Goal: Obtain resource: Download file/media

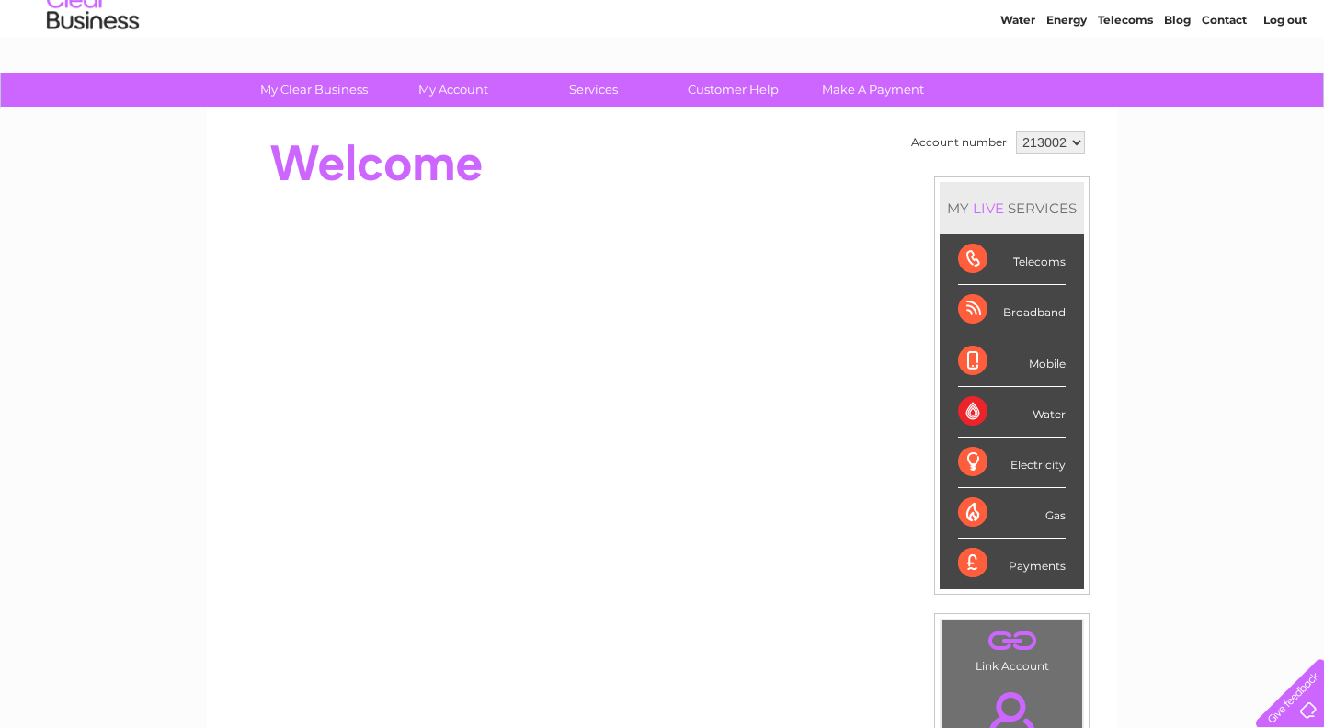
scroll to position [60, 0]
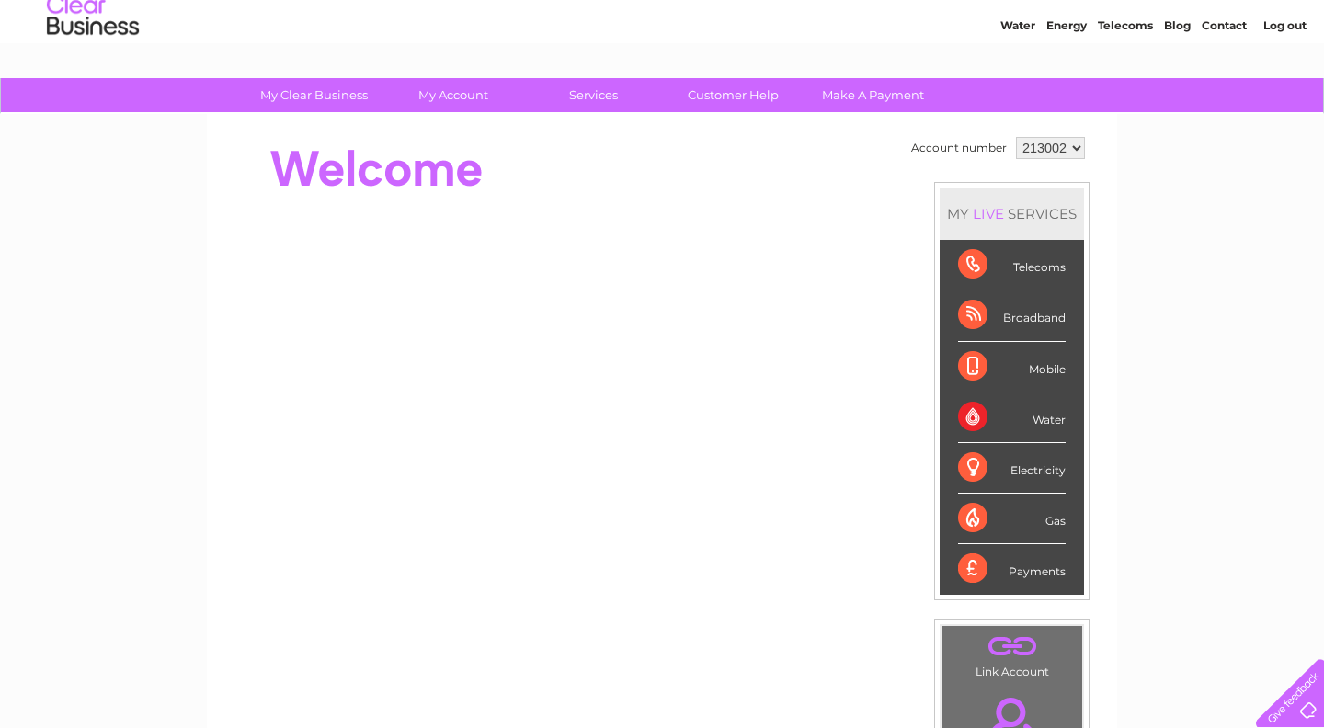
click at [992, 562] on div "Payments" at bounding box center [1012, 569] width 108 height 50
click at [1027, 573] on div "Payments" at bounding box center [1012, 569] width 108 height 50
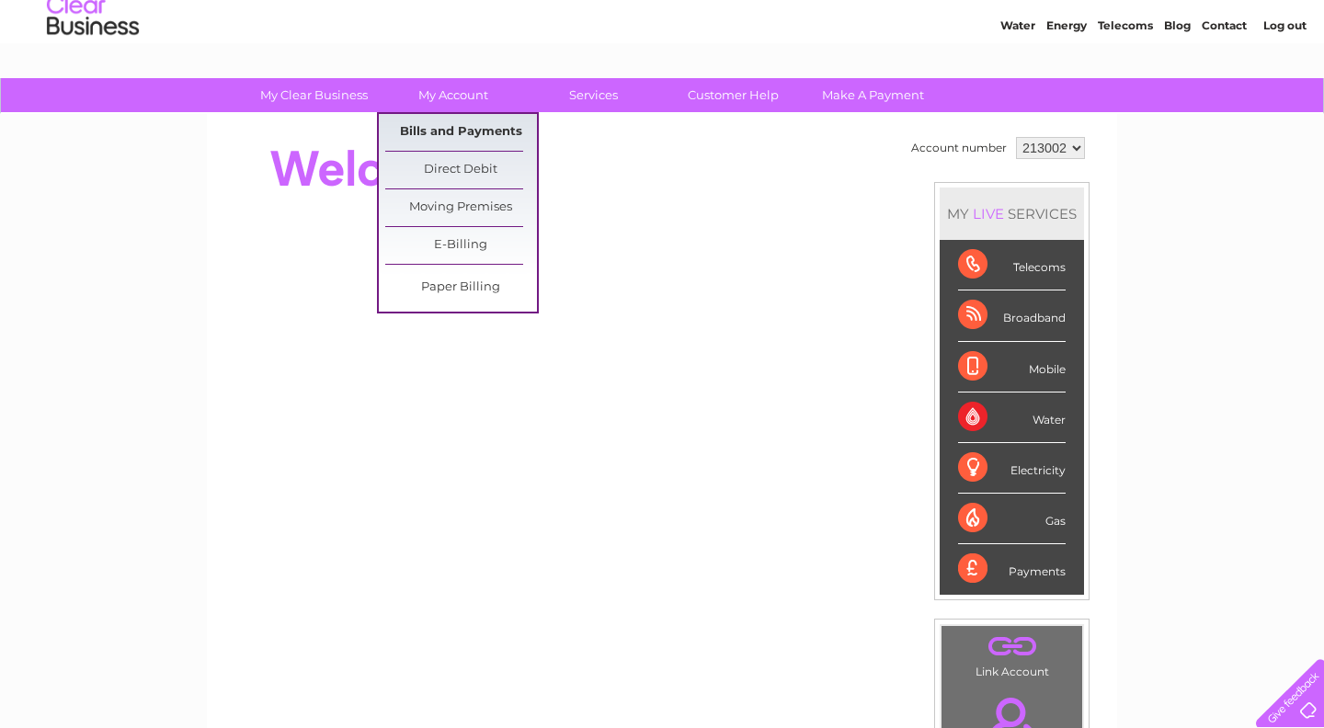
click at [443, 142] on link "Bills and Payments" at bounding box center [461, 132] width 152 height 37
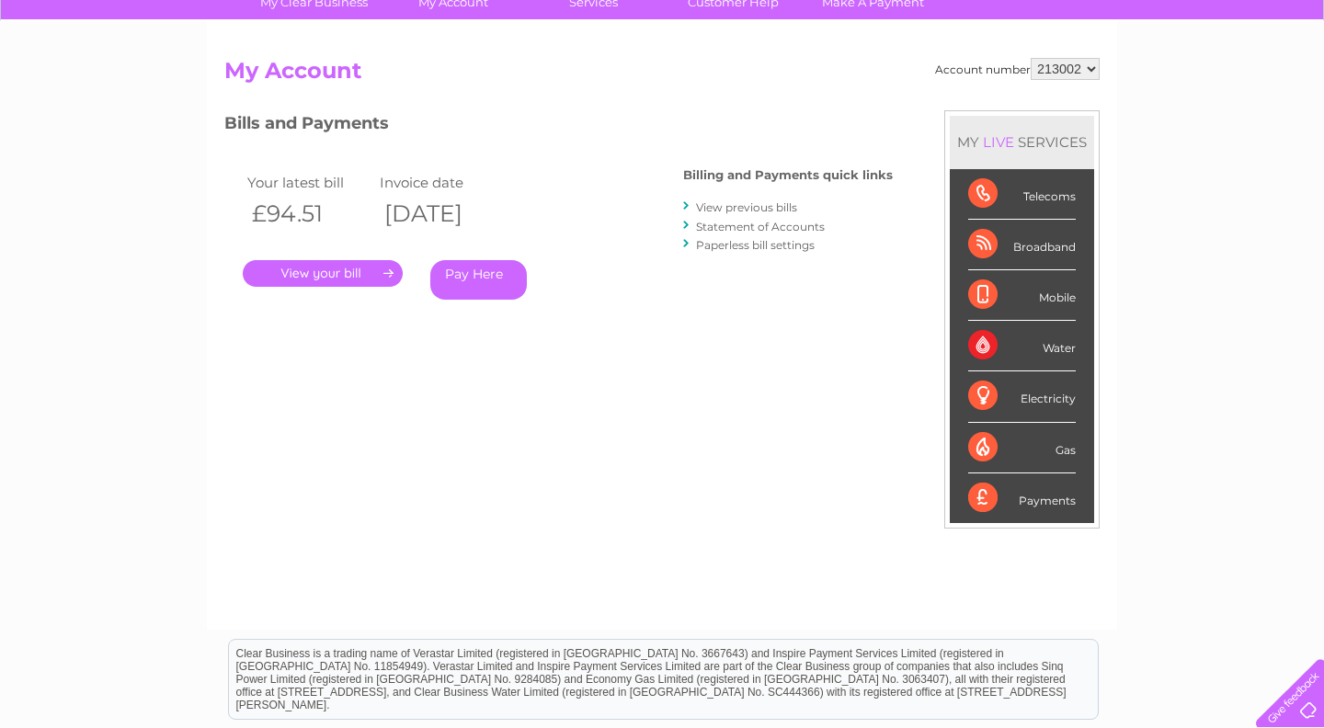
scroll to position [166, 0]
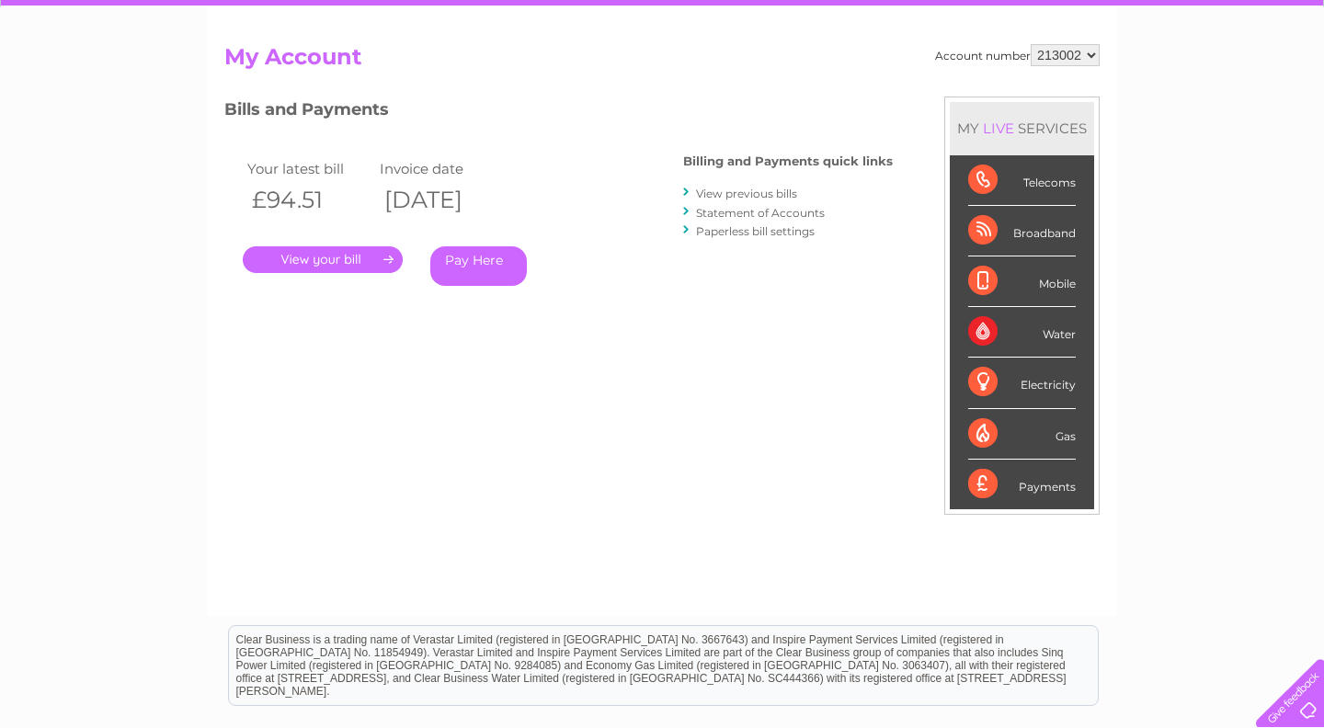
click at [737, 189] on link "View previous bills" at bounding box center [746, 194] width 101 height 14
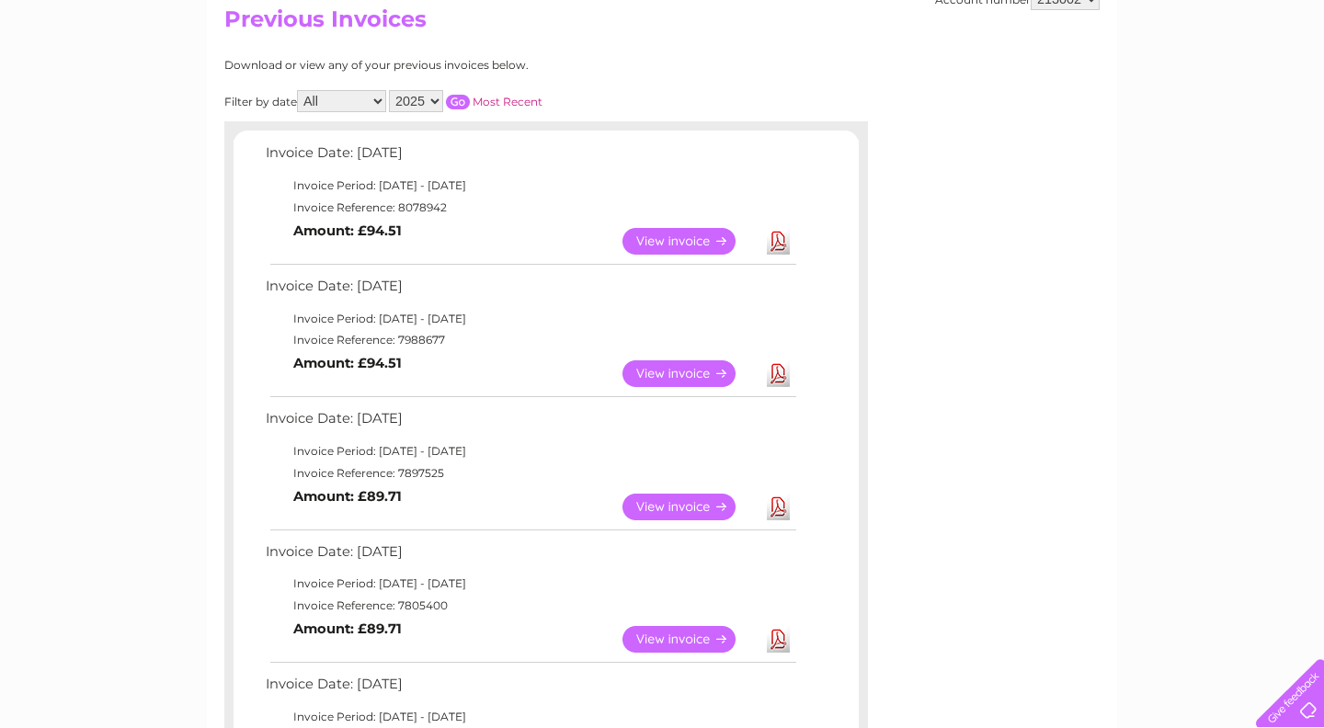
scroll to position [209, 0]
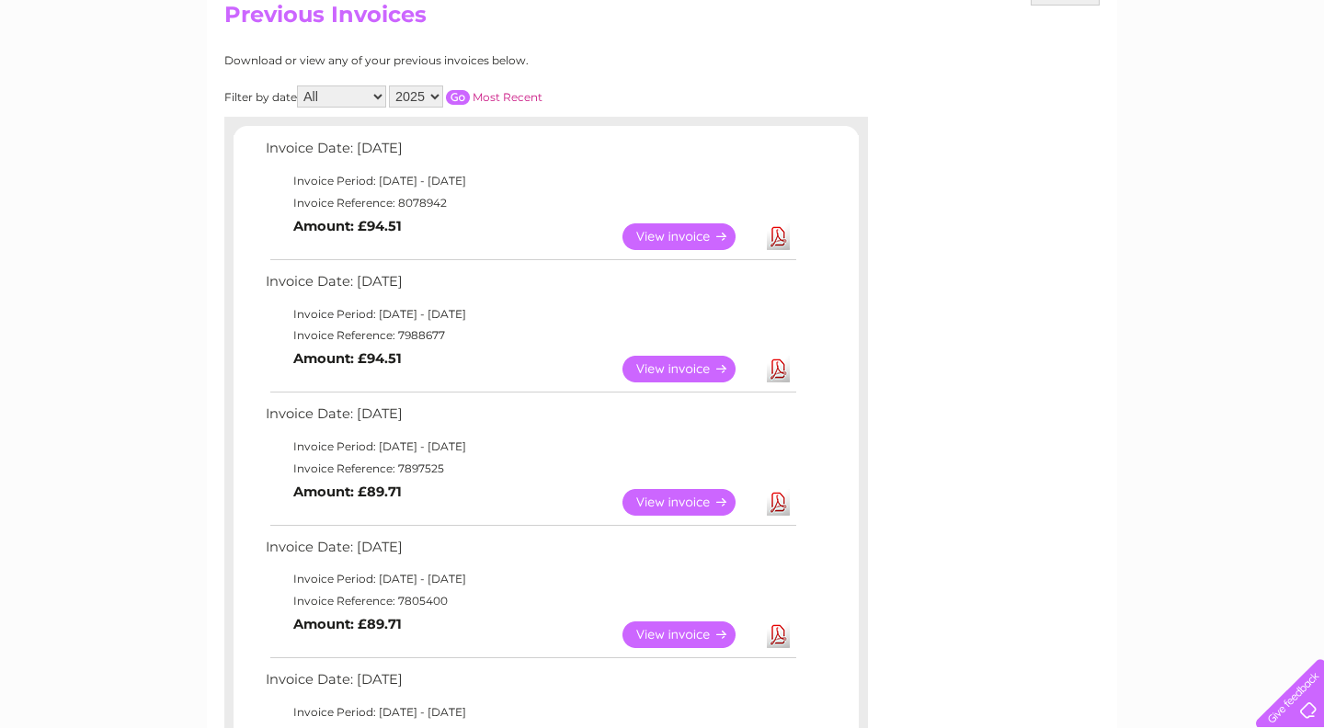
click at [782, 503] on link "Download" at bounding box center [778, 502] width 23 height 27
click at [779, 377] on link "Download" at bounding box center [778, 369] width 23 height 27
click at [774, 235] on link "Download" at bounding box center [778, 236] width 23 height 27
